Goal: Find specific page/section: Find specific page/section

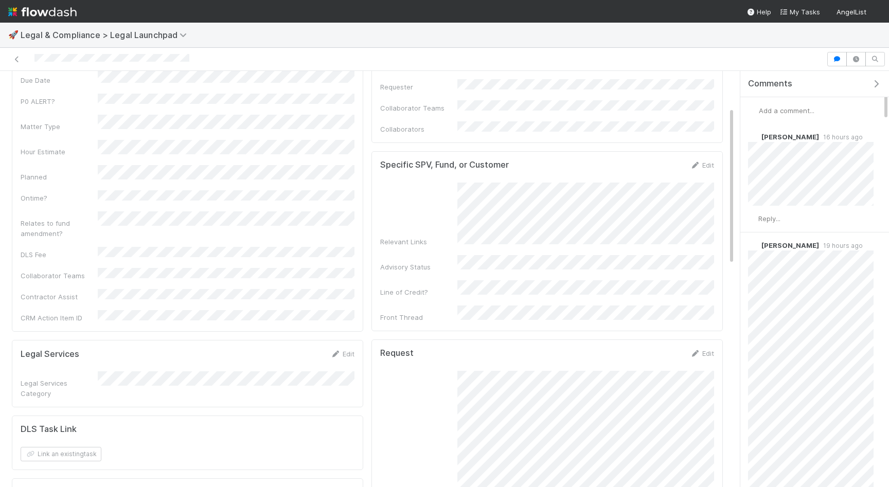
scroll to position [102, 0]
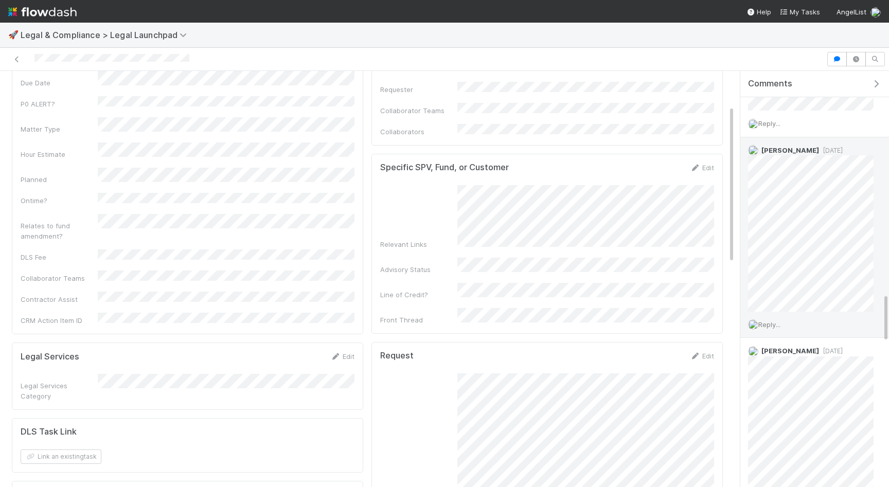
scroll to position [1874, 0]
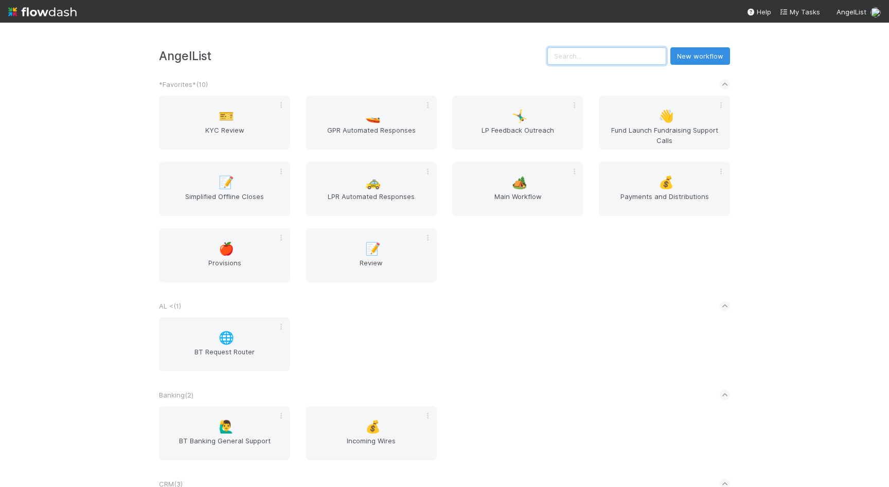
click at [639, 58] on input "text" at bounding box center [606, 55] width 119 height 17
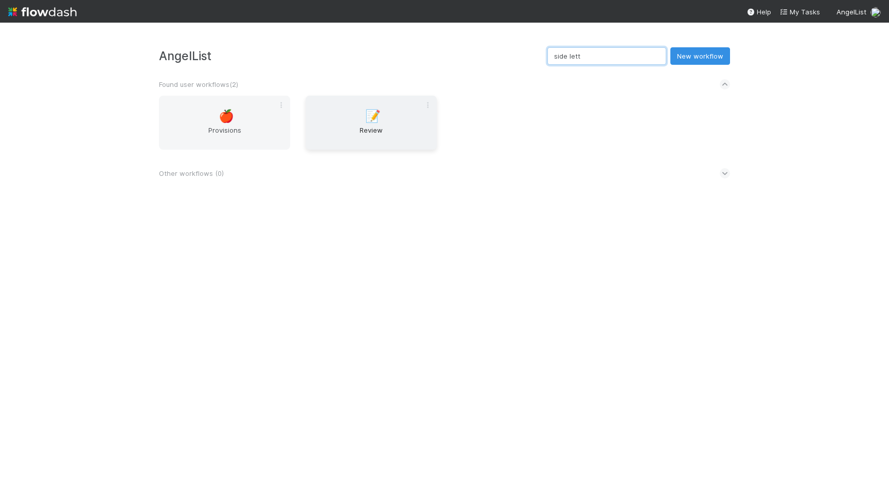
type input "side lett"
click at [352, 105] on div "📝 Review" at bounding box center [371, 123] width 131 height 54
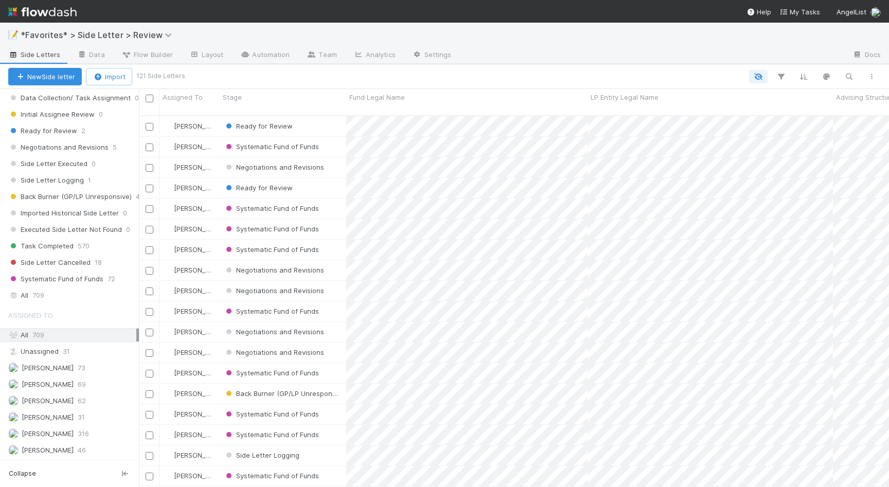
click at [79, 333] on div "All 709" at bounding box center [72, 335] width 128 height 13
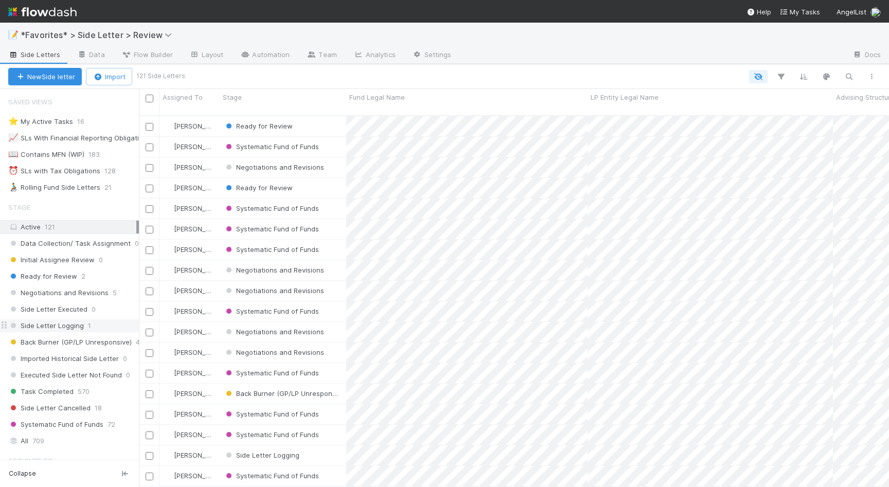
scroll to position [146, 0]
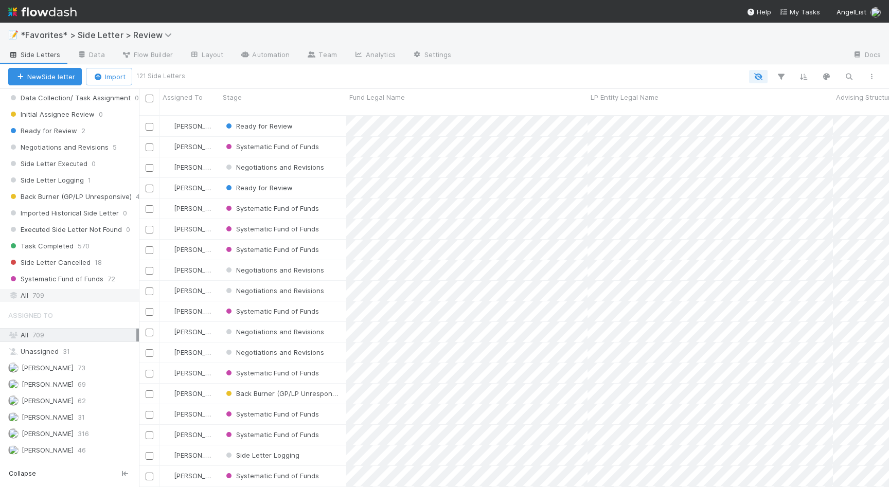
click at [62, 293] on div "All 709" at bounding box center [72, 295] width 128 height 13
click at [849, 79] on icon "button" at bounding box center [849, 76] width 10 height 9
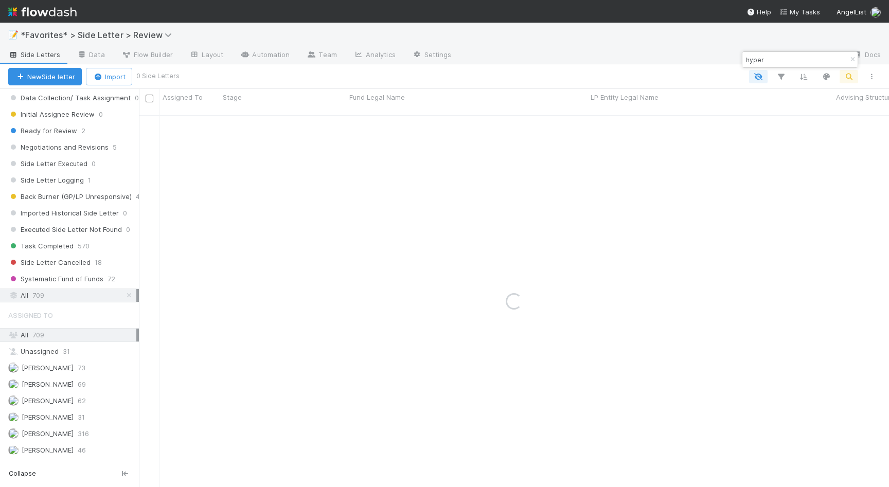
type input "hyper"
